Goal: Feedback & Contribution: Submit feedback/report problem

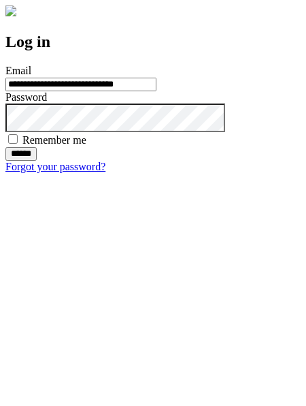
type input "**********"
click at [37, 161] on input "******" at bounding box center [20, 154] width 31 height 14
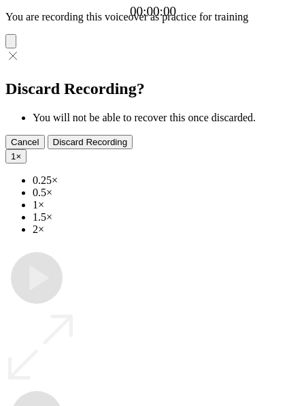
type input "**********"
